Goal: Download file/media

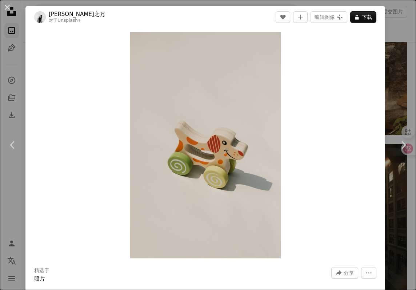
scroll to position [6135, 0]
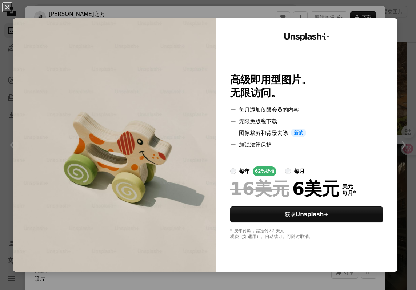
click at [403, 12] on div "An X shape Unsplash+ 高级即用型图片。 无限访问。 A plus sign 每月添加仅限会员的内容 A plus sign 无限免版税下载…" at bounding box center [208, 145] width 416 height 290
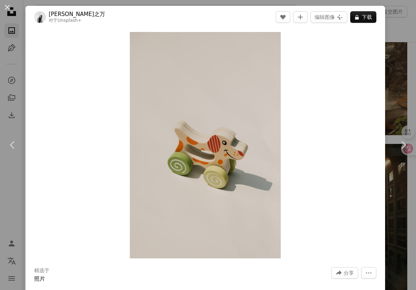
click at [392, 43] on div "An X shape Chevron left Chevron right [PERSON_NAME]之万 对于 Unsplash+ A heart A pl…" at bounding box center [208, 145] width 416 height 290
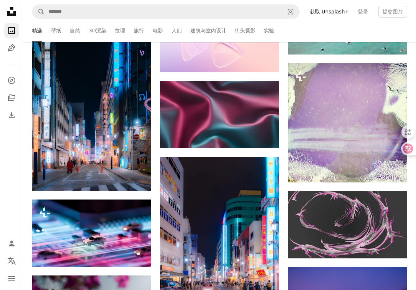
scroll to position [7785, 0]
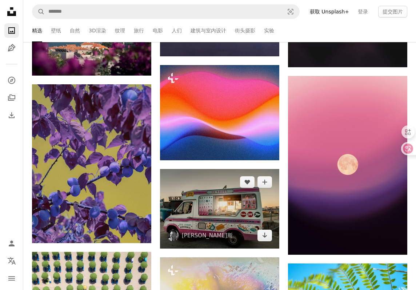
click at [236, 203] on img at bounding box center [219, 209] width 119 height 80
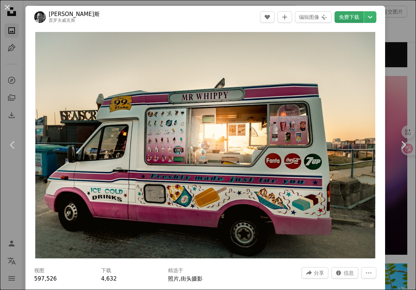
click at [359, 12] on font "免费下载" at bounding box center [349, 17] width 20 height 11
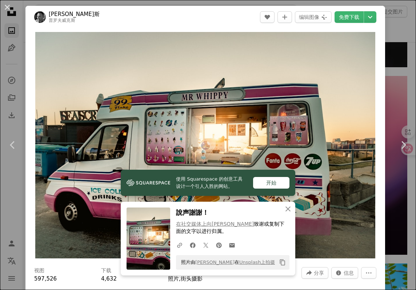
click at [396, 57] on div "An X shape Chevron left Chevron right 使用 Squarespace 的创意工具设计一个引人入胜的网站。 开始 An X …" at bounding box center [208, 145] width 416 height 290
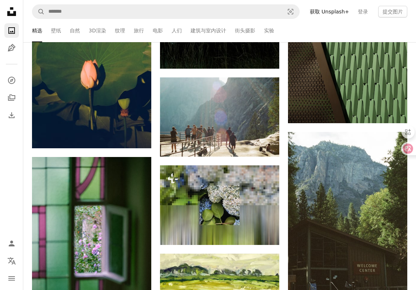
scroll to position [15268, 0]
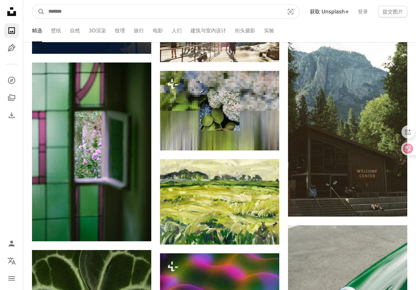
click at [196, 17] on input "在全站范围内查找视觉效果" at bounding box center [163, 12] width 237 height 14
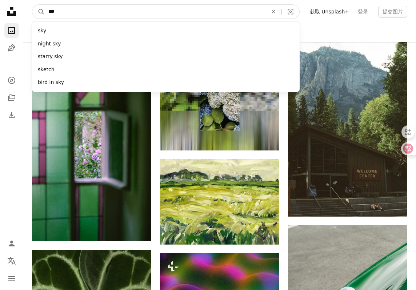
type input "***"
click at [32, 5] on button "A magnifying glass" at bounding box center [38, 12] width 12 height 14
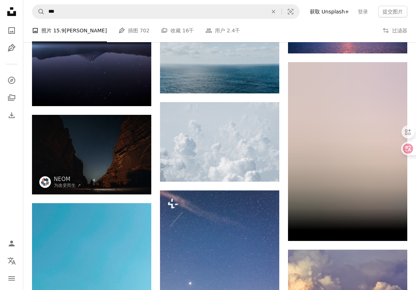
scroll to position [2291, 0]
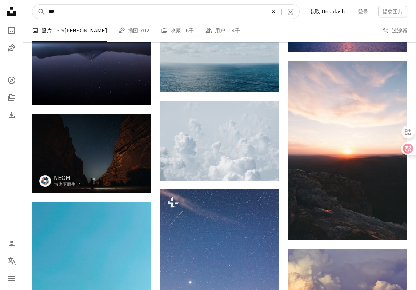
click at [277, 9] on icon "An X shape" at bounding box center [273, 12] width 16 height 6
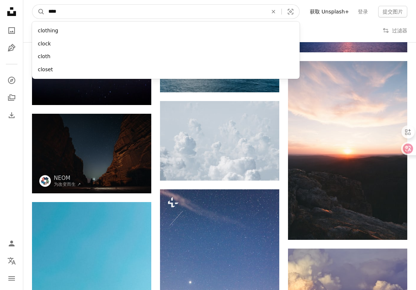
type input "*****"
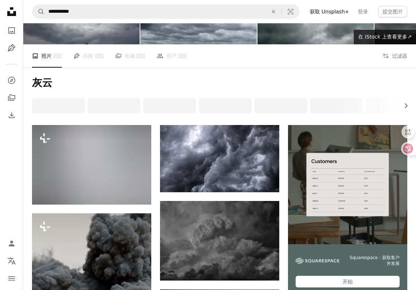
scroll to position [57, 0]
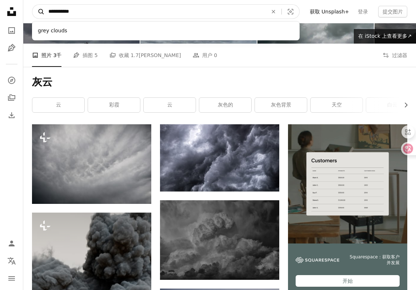
drag, startPoint x: 60, startPoint y: 11, endPoint x: 41, endPoint y: 10, distance: 18.5
click at [41, 10] on form "**********" at bounding box center [166, 11] width 268 height 15
type input "******"
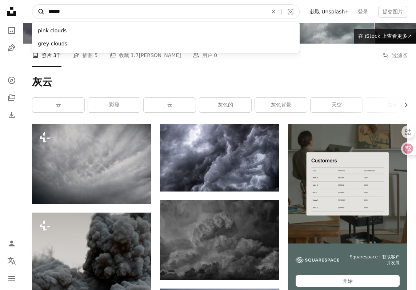
click button "A magnifying glass" at bounding box center [38, 12] width 12 height 14
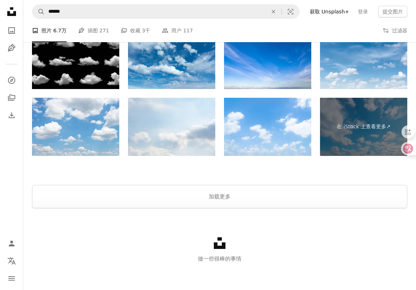
scroll to position [1192, 0]
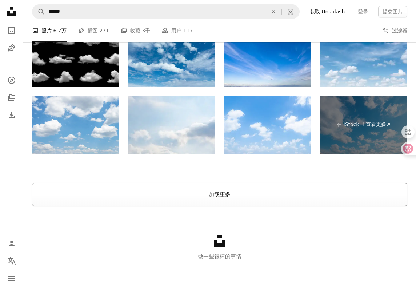
click at [211, 197] on font "加载更多" at bounding box center [220, 194] width 22 height 7
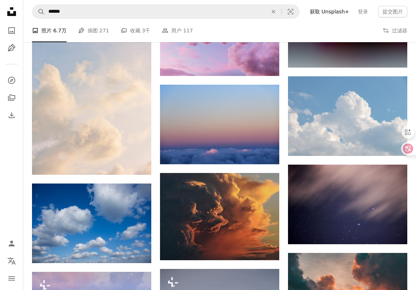
scroll to position [1713, 0]
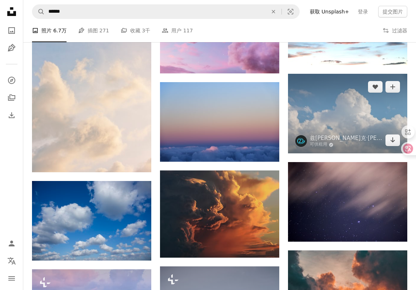
click at [315, 100] on img at bounding box center [347, 114] width 119 height 80
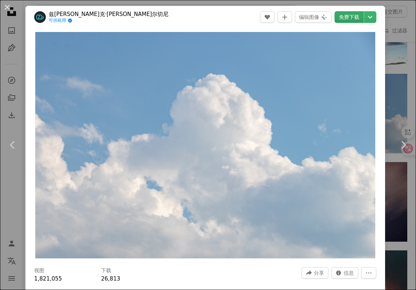
click at [348, 14] on font "免费下载" at bounding box center [349, 17] width 20 height 6
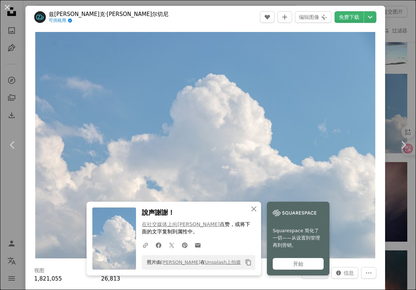
click at [405, 88] on div "An X shape Chevron left Chevron right An X shape 关闭 說声謝謝！ 在社交媒体上向Zbyněk Skrčený…" at bounding box center [208, 145] width 416 height 290
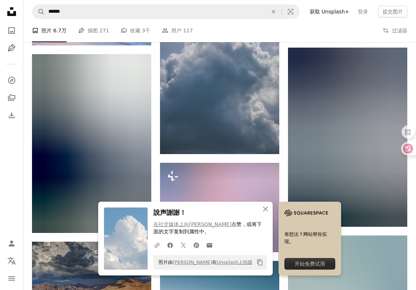
scroll to position [2012, 0]
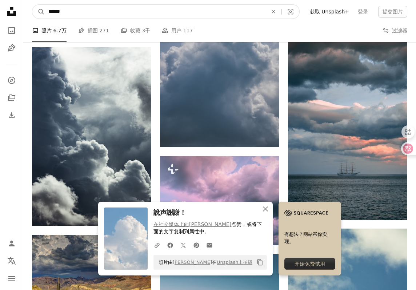
click at [240, 15] on input "******" at bounding box center [155, 12] width 221 height 14
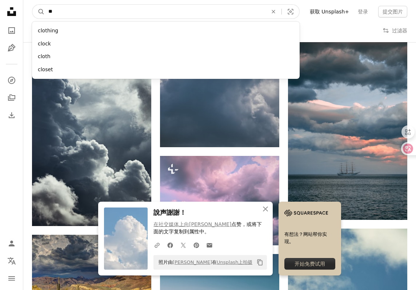
type input "*"
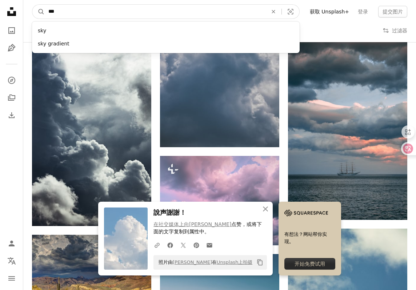
type input "***"
click at [32, 5] on button "A magnifying glass" at bounding box center [38, 12] width 12 height 14
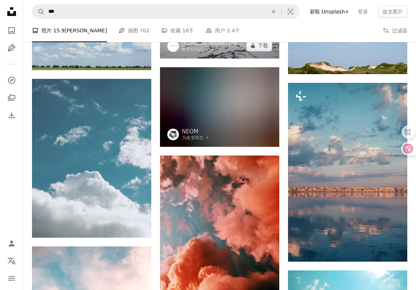
scroll to position [561, 0]
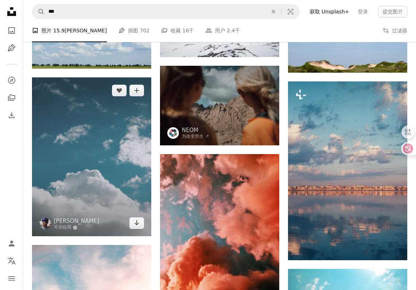
click at [79, 193] on img at bounding box center [91, 156] width 119 height 159
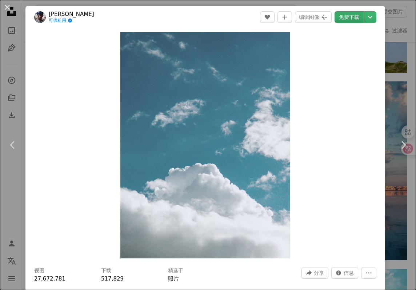
click at [356, 13] on font "免费下载" at bounding box center [349, 17] width 20 height 11
